Goal: Book appointment/travel/reservation

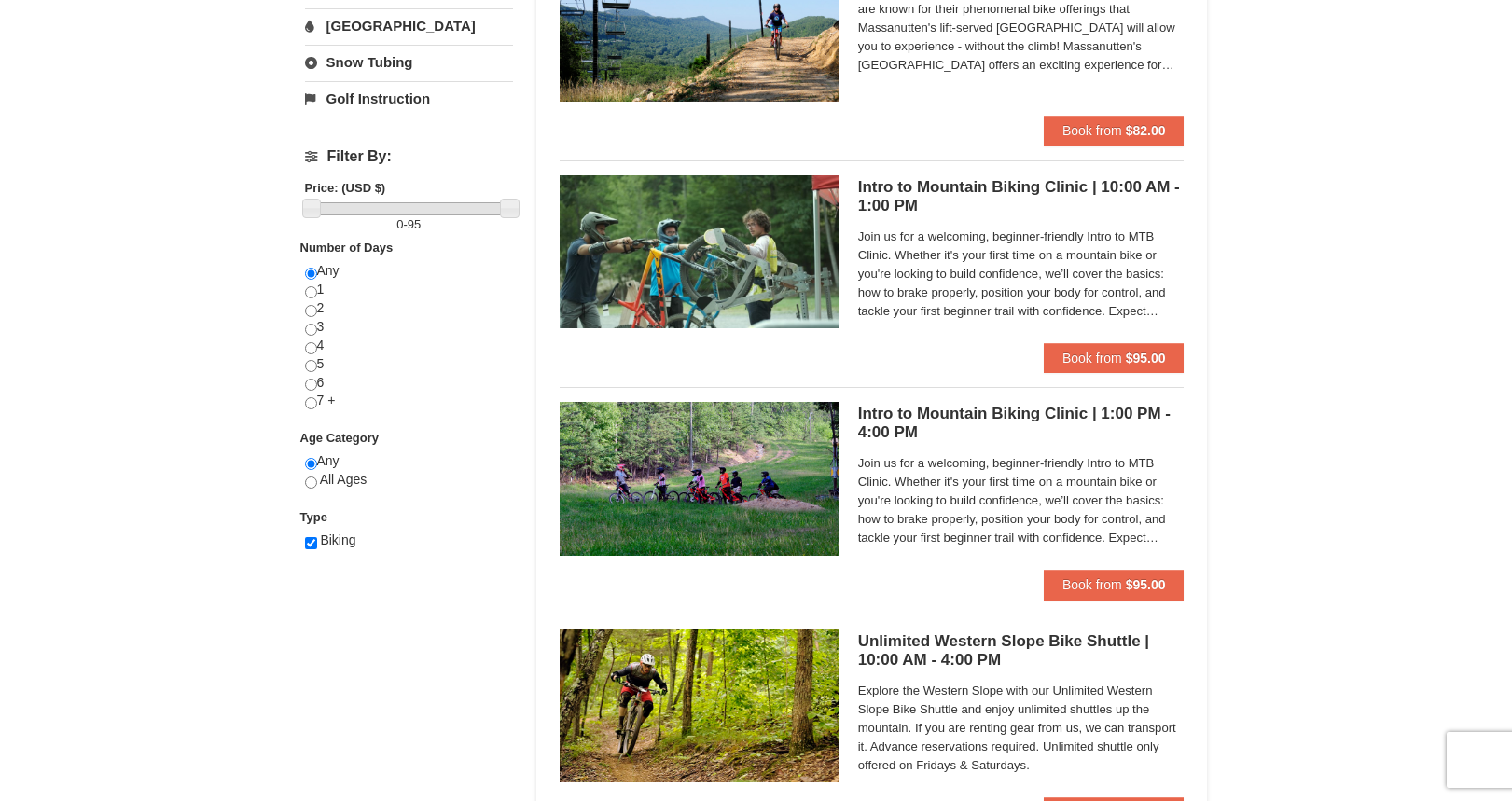
scroll to position [93, 0]
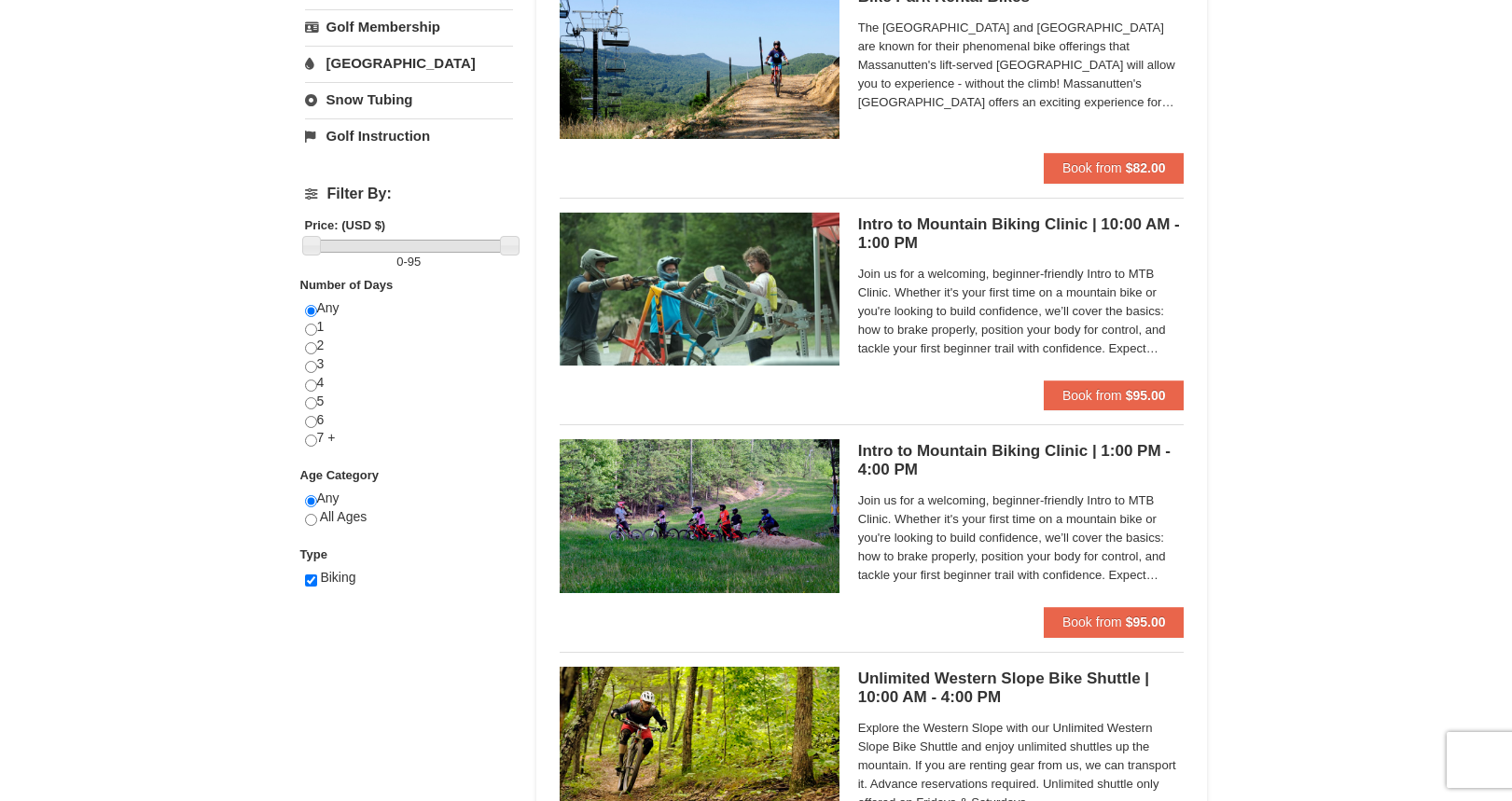
scroll to position [653, 0]
